Goal: Task Accomplishment & Management: Use online tool/utility

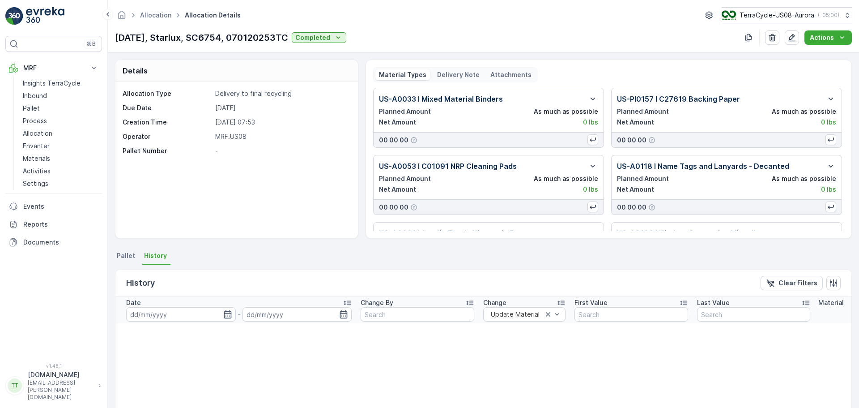
scroll to position [168, 0]
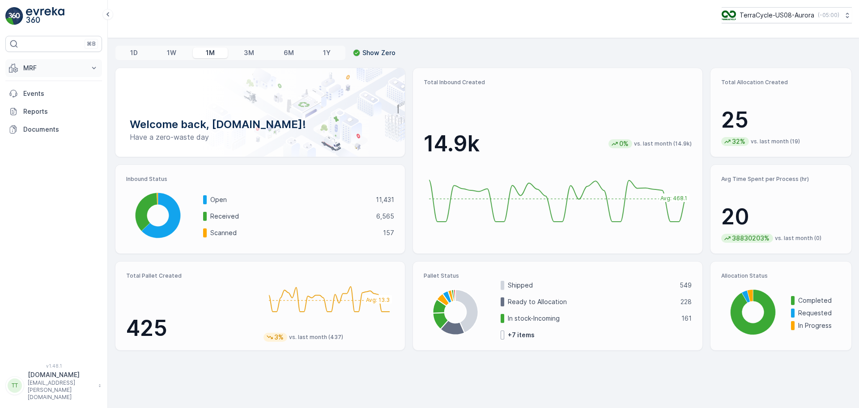
click at [72, 69] on p "MRF" at bounding box center [53, 68] width 61 height 9
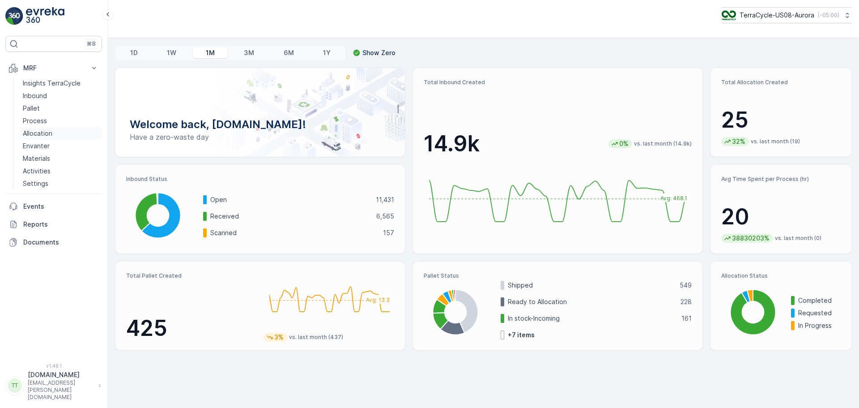
click at [49, 135] on p "Allocation" at bounding box center [38, 133] width 30 height 9
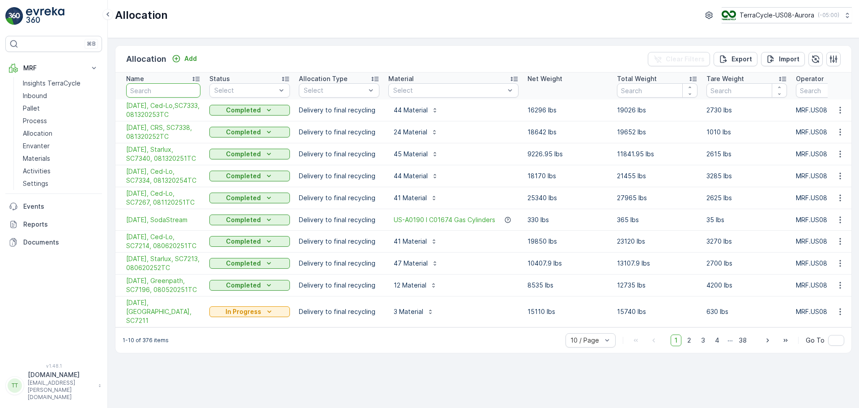
click at [164, 88] on input "text" at bounding box center [163, 90] width 74 height 14
type input "SC6365"
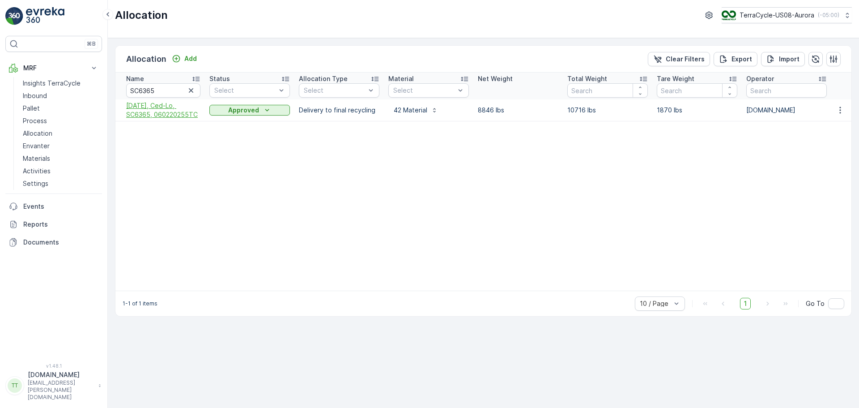
click at [156, 112] on span "[DATE], Ced-Lo, SC6365, 060220255TC" at bounding box center [163, 110] width 74 height 18
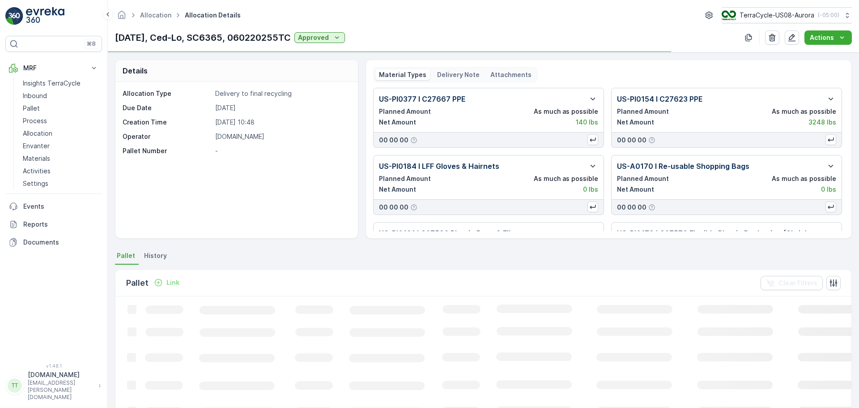
click at [467, 74] on p "Delivery Note" at bounding box center [458, 74] width 43 height 9
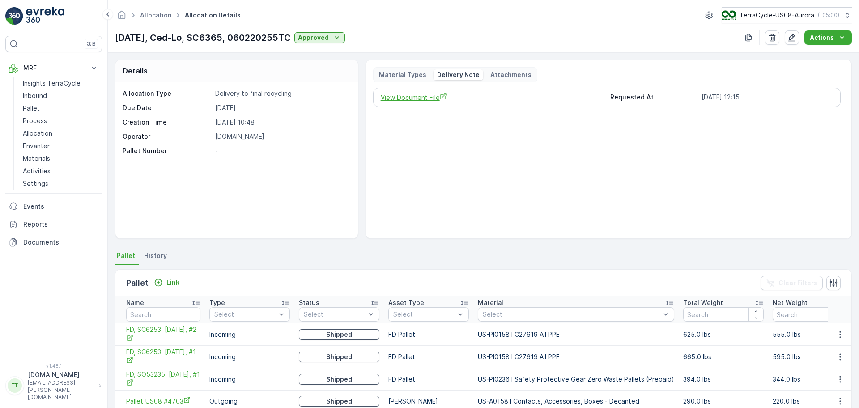
click at [429, 99] on span "View Document File" at bounding box center [492, 97] width 223 height 9
